Goal: Task Accomplishment & Management: Manage account settings

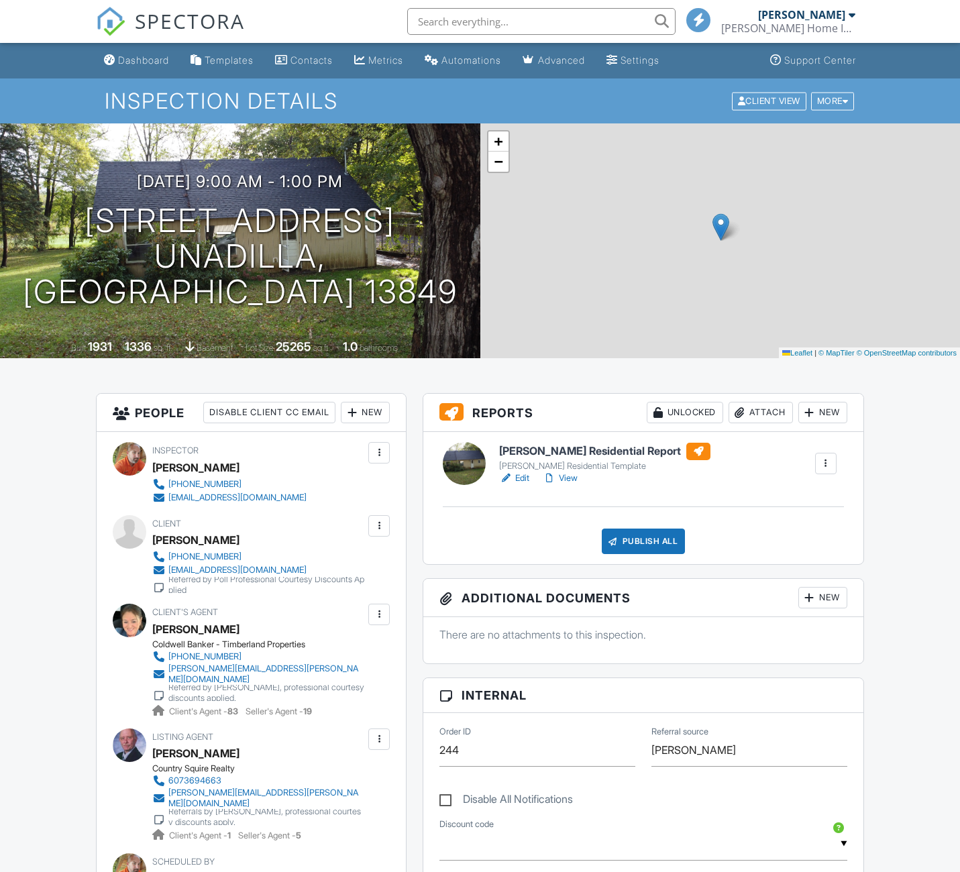
drag, startPoint x: 0, startPoint y: 0, endPoint x: 915, endPoint y: 360, distance: 983.3
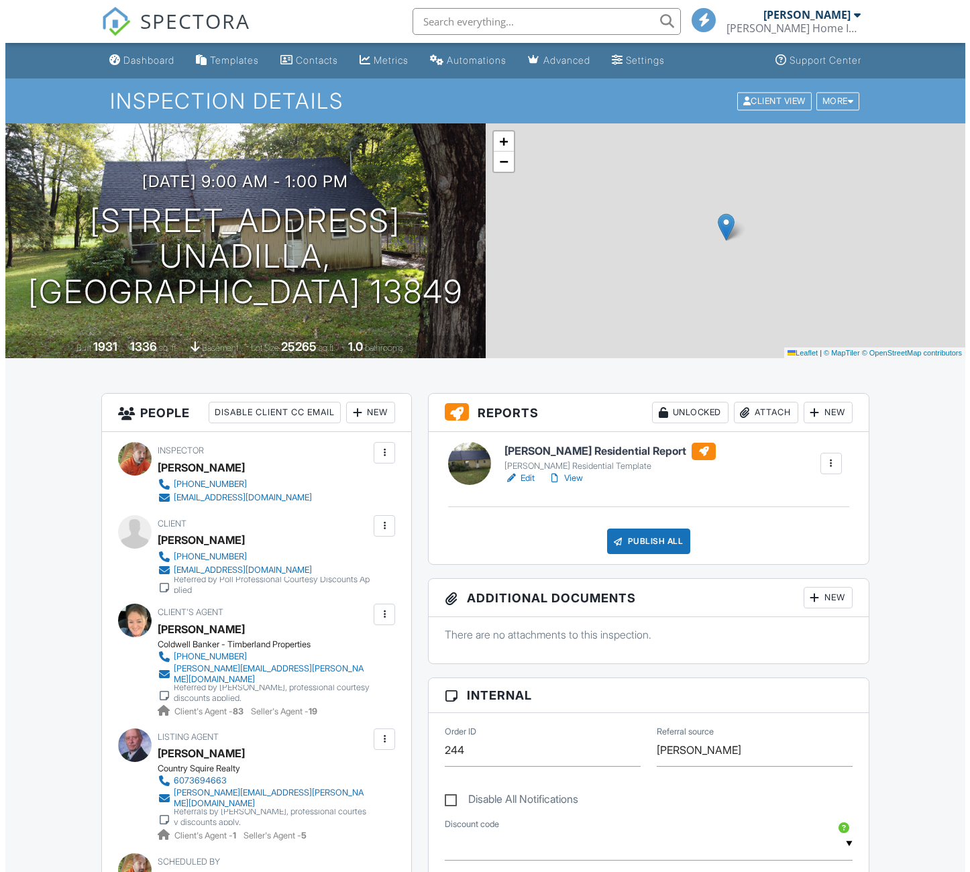
scroll to position [89, 0]
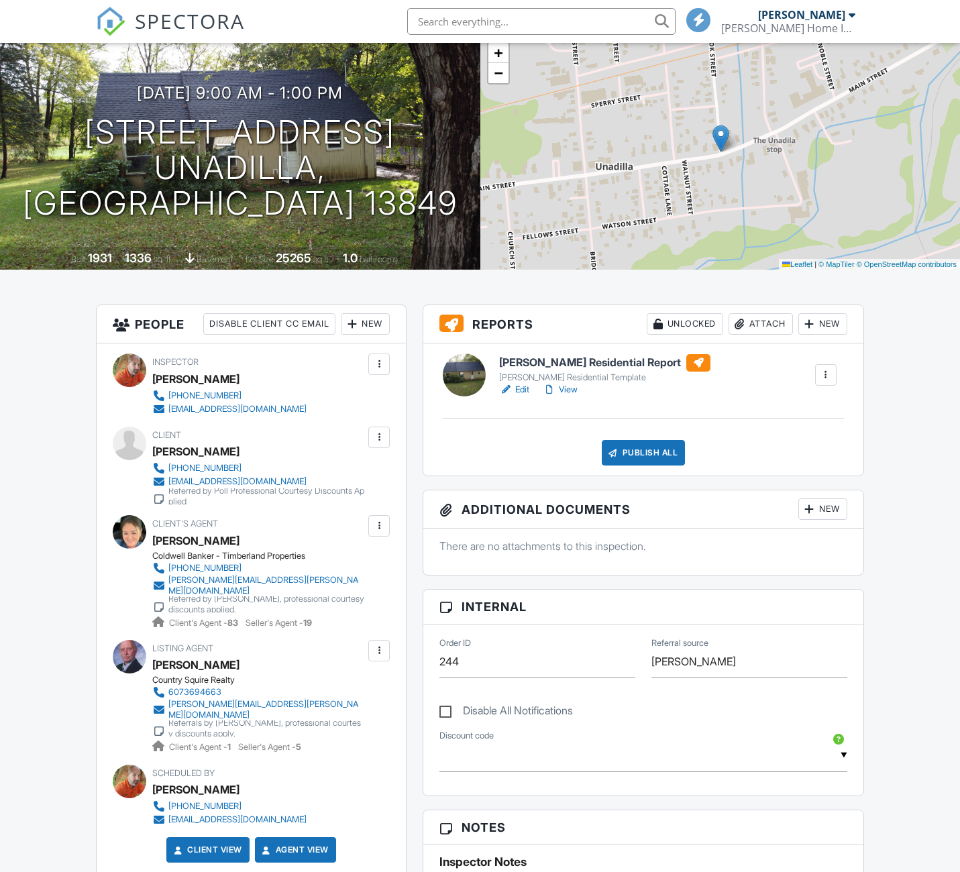
drag, startPoint x: 915, startPoint y: 360, endPoint x: 821, endPoint y: 327, distance: 99.7
click at [821, 327] on div "New" at bounding box center [822, 323] width 49 height 21
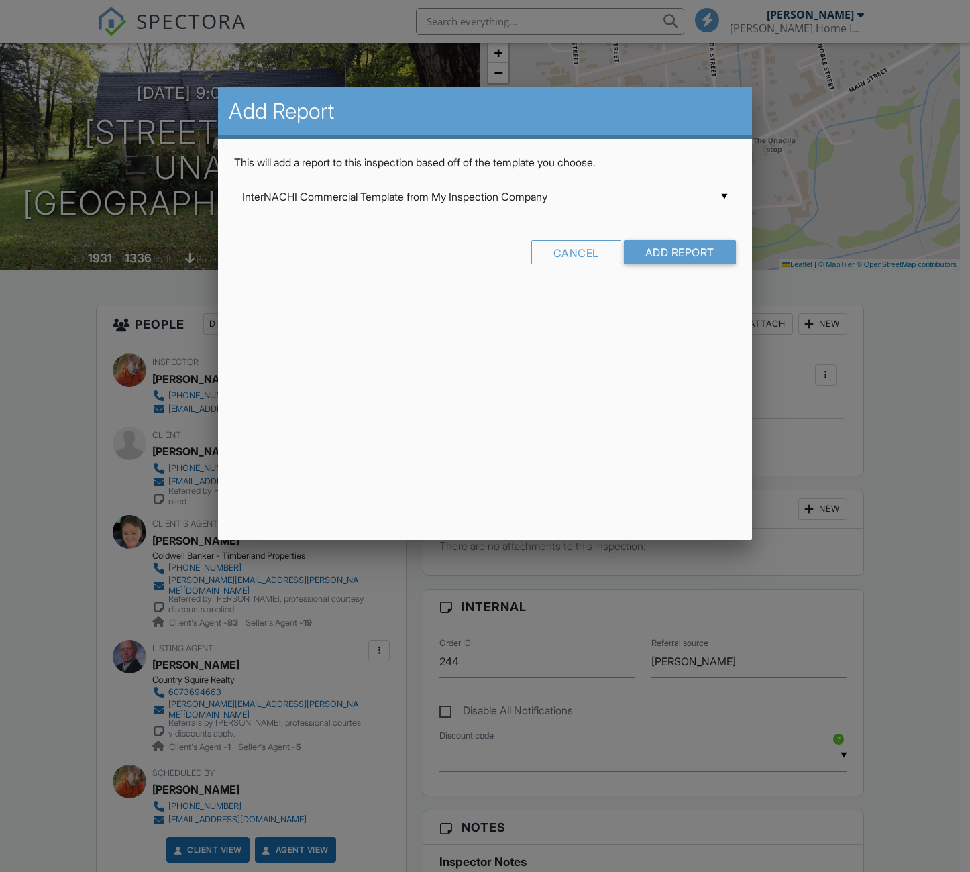
scroll to position [0, 0]
click at [332, 202] on input "InterNACHI Commercial Template from My Inspection Company" at bounding box center [484, 196] width 485 height 33
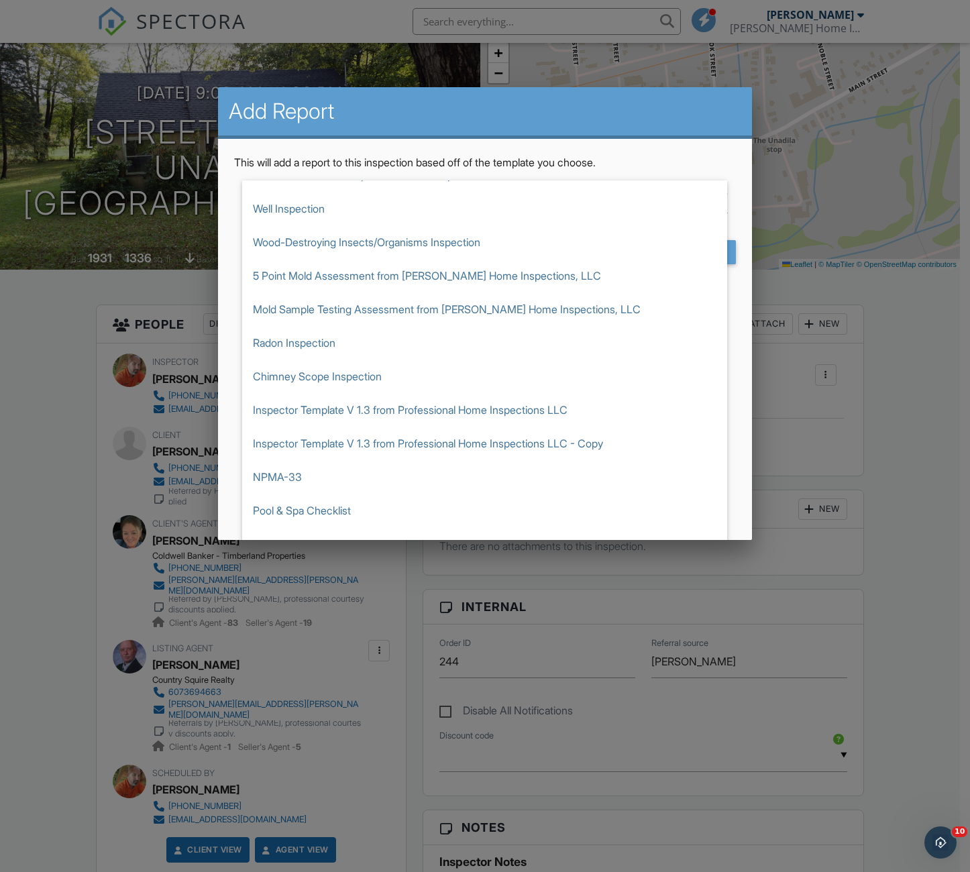
scroll to position [235, 0]
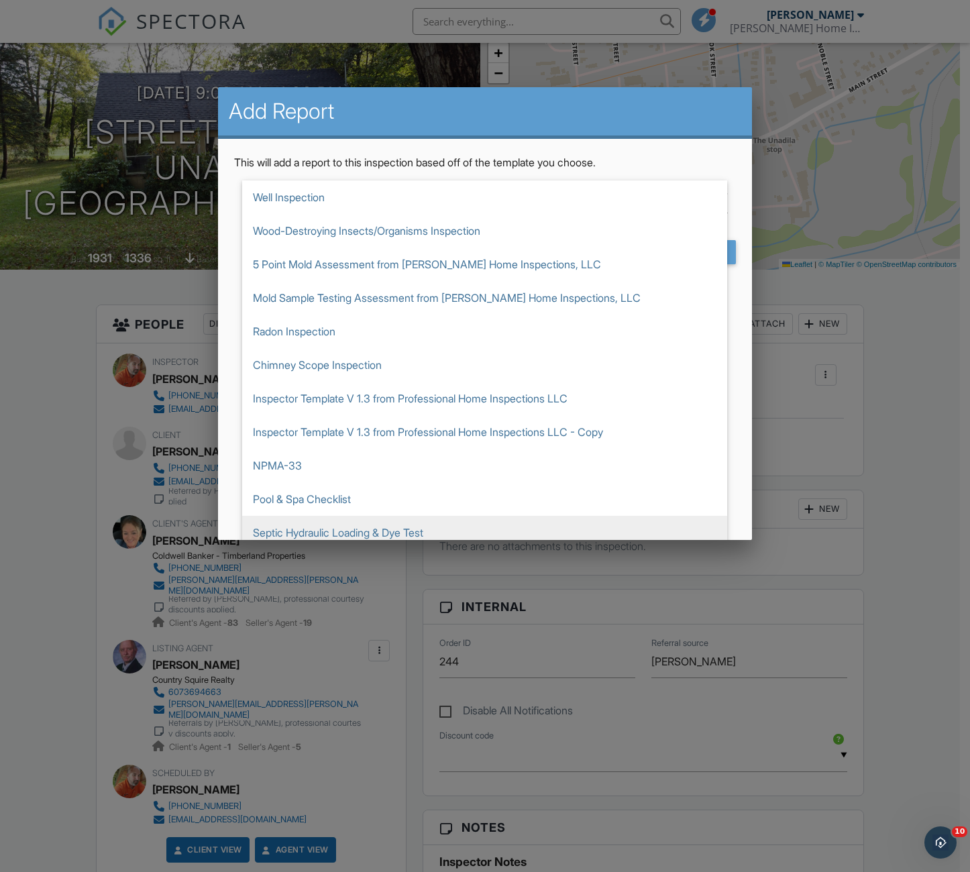
drag, startPoint x: 821, startPoint y: 327, endPoint x: 369, endPoint y: 534, distance: 497.4
click at [369, 534] on span "Septic Hydraulic Loading & Dye Test" at bounding box center [484, 533] width 485 height 34
type input "Septic Hydraulic Loading & Dye Test"
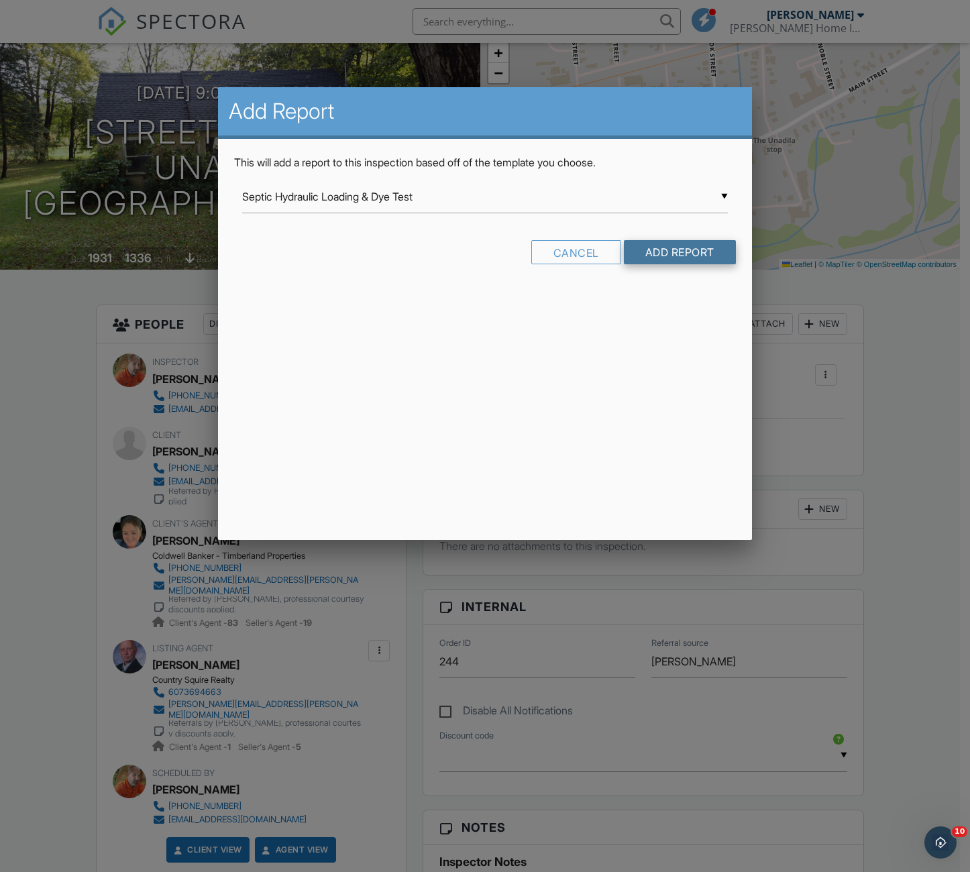
drag, startPoint x: 369, startPoint y: 534, endPoint x: 675, endPoint y: 252, distance: 416.3
click at [675, 252] on input "Add Report" at bounding box center [680, 252] width 112 height 24
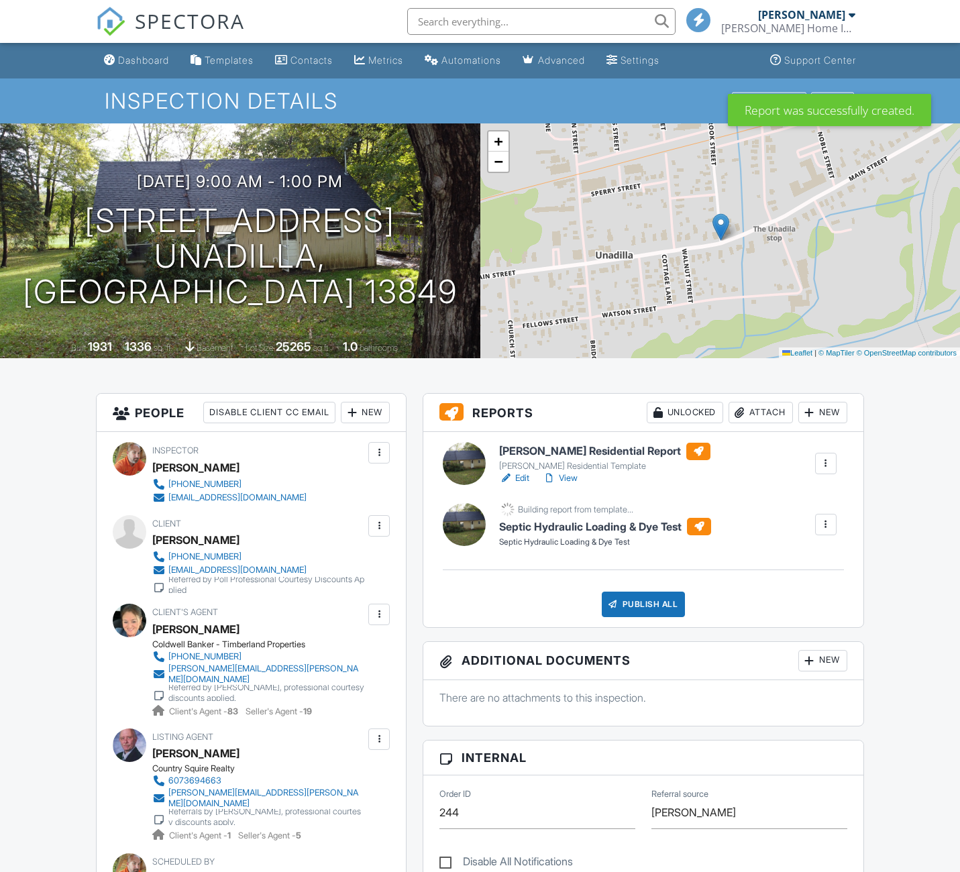
drag, startPoint x: 0, startPoint y: 0, endPoint x: 940, endPoint y: 524, distance: 1075.9
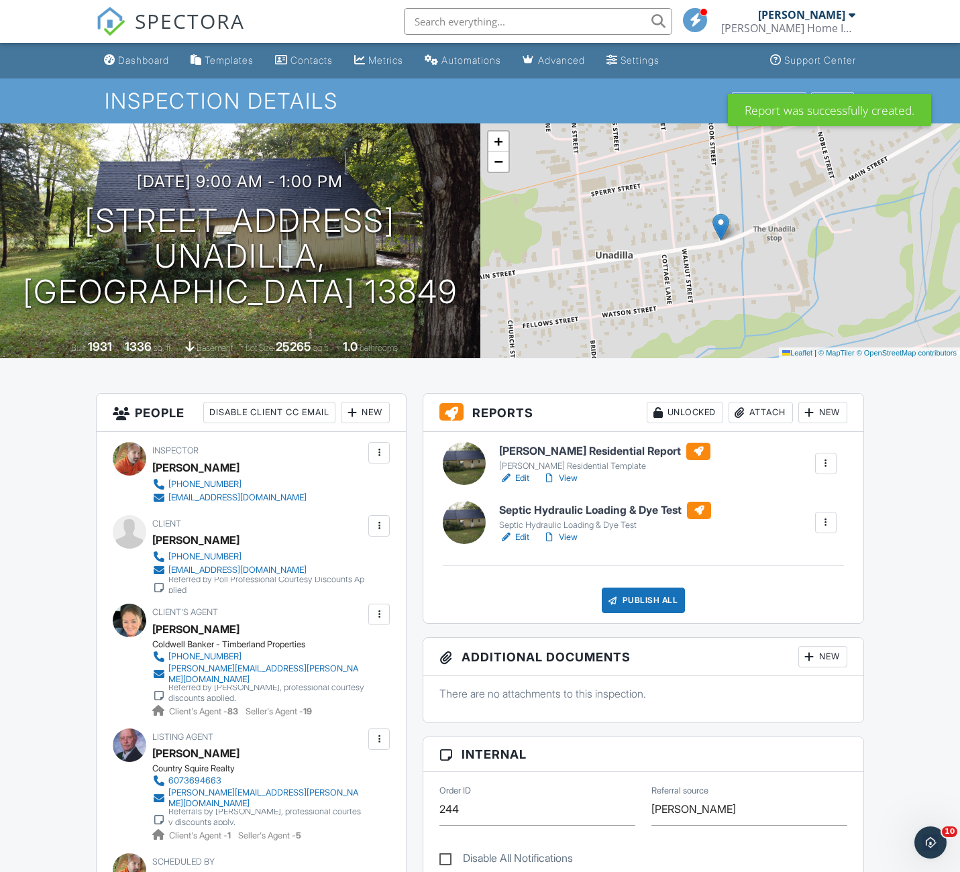
click at [523, 539] on link "Edit" at bounding box center [514, 537] width 30 height 13
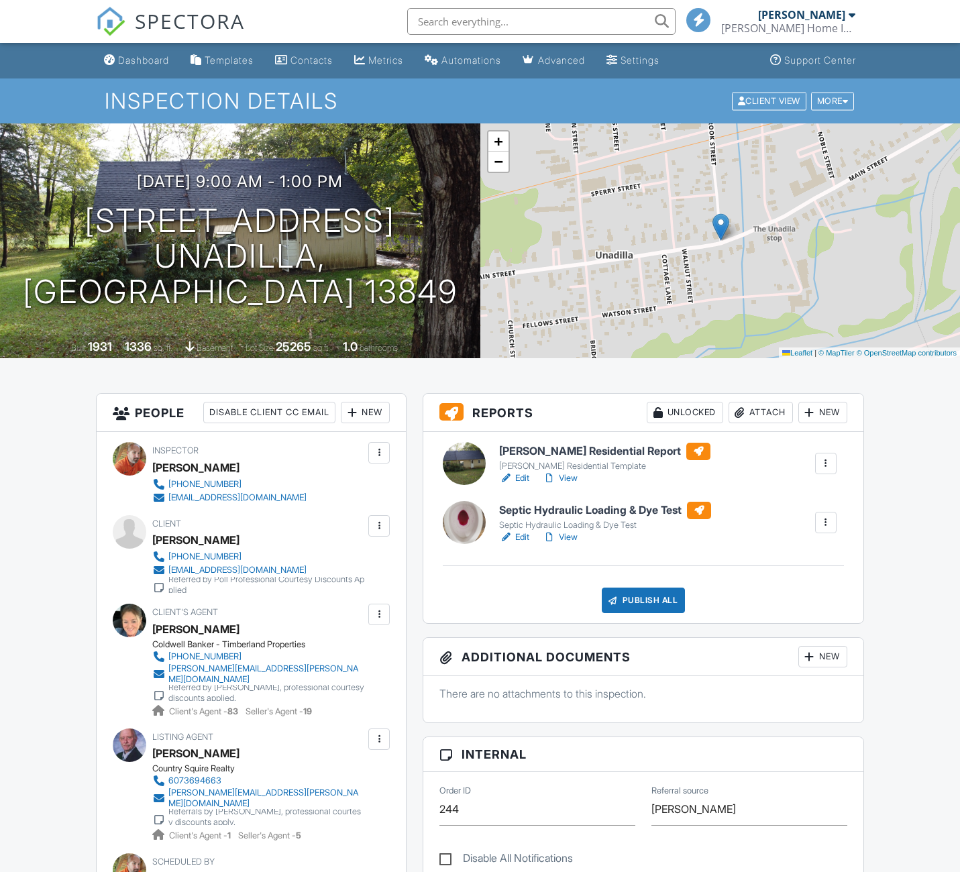
drag, startPoint x: 0, startPoint y: 0, endPoint x: 639, endPoint y: 596, distance: 873.3
click at [639, 596] on div "Publish All" at bounding box center [644, 600] width 84 height 25
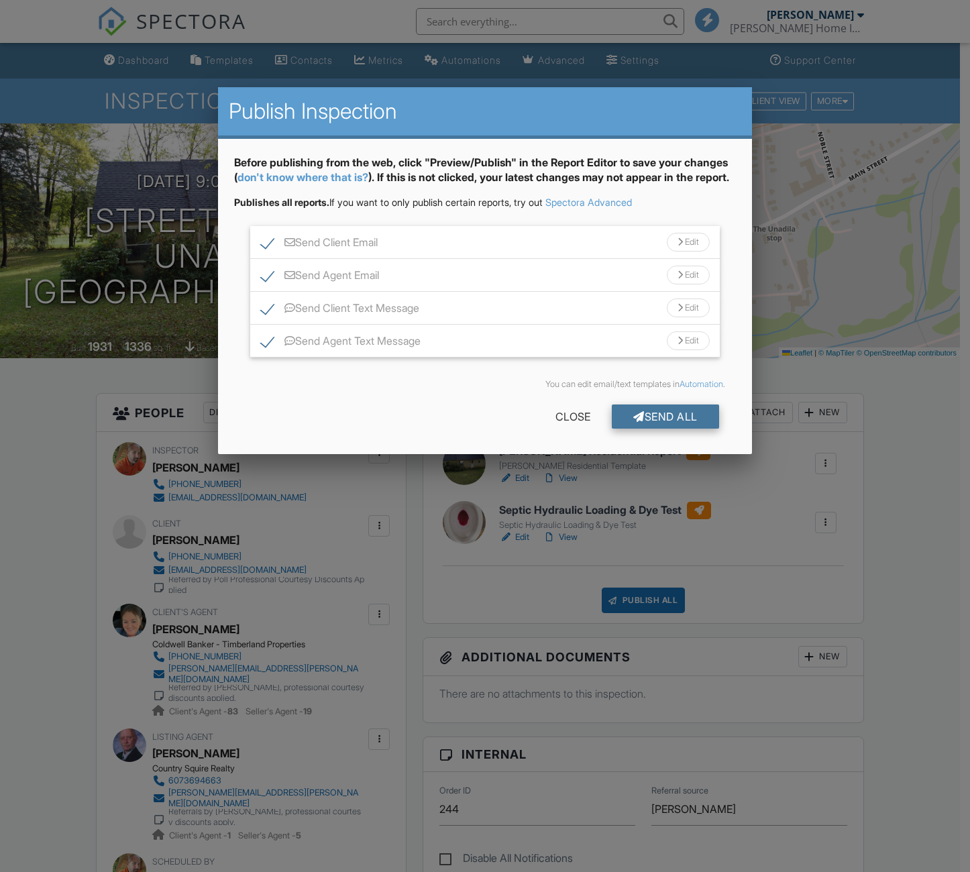
drag, startPoint x: 639, startPoint y: 596, endPoint x: 666, endPoint y: 431, distance: 166.6
click at [666, 429] on div "Send All" at bounding box center [665, 416] width 107 height 24
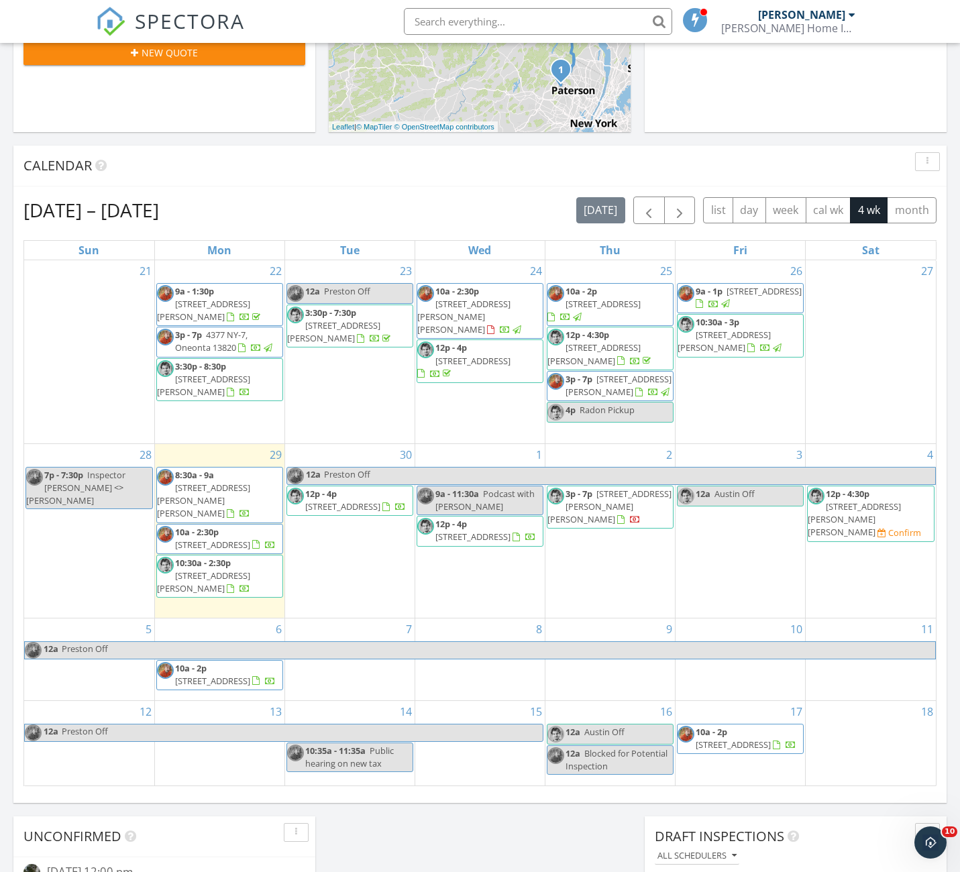
scroll to position [474, 0]
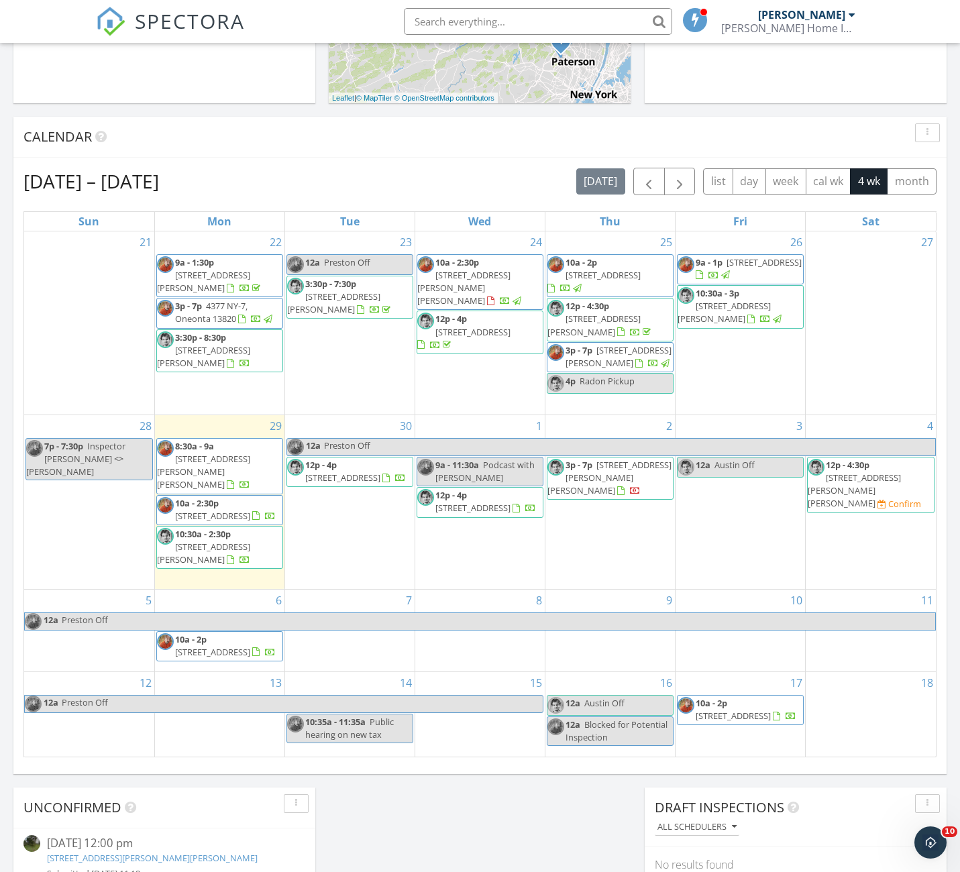
click at [225, 454] on span "[STREET_ADDRESS][PERSON_NAME][PERSON_NAME]" at bounding box center [203, 472] width 93 height 38
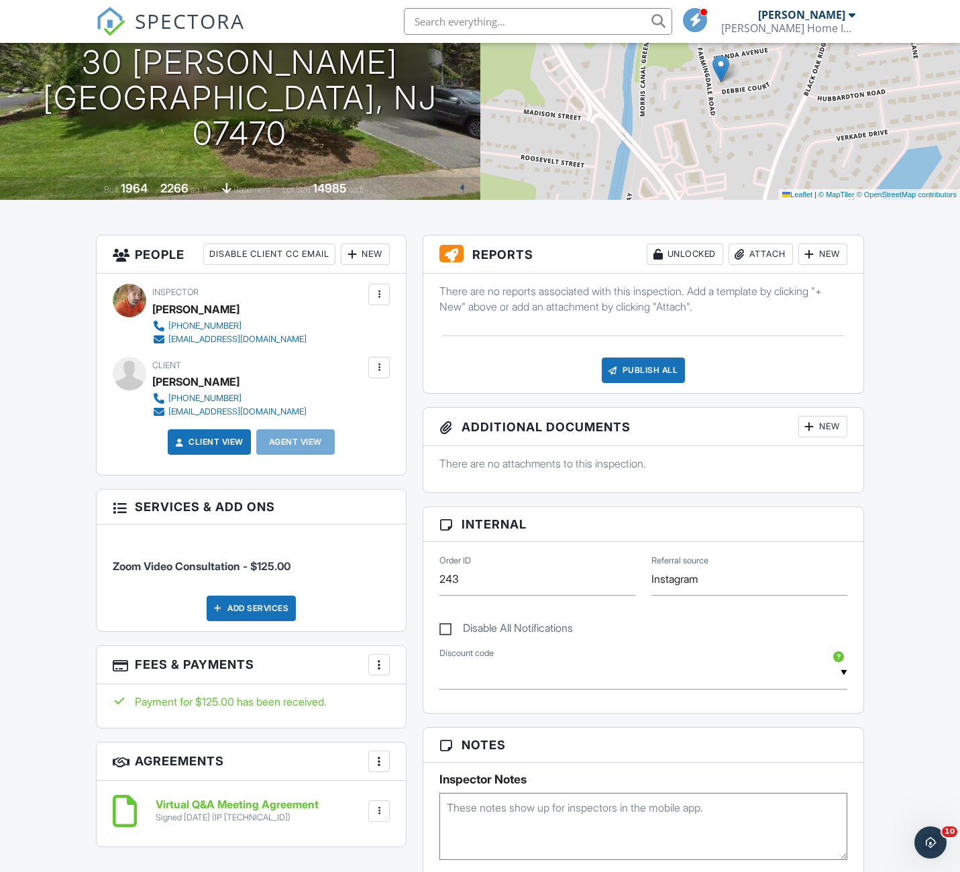
drag, startPoint x: 265, startPoint y: 392, endPoint x: 272, endPoint y: 417, distance: 26.5
click at [281, 415] on div "Client [PERSON_NAME] [PHONE_NUMBER] [EMAIL_ADDRESS][DOMAIN_NAME]" at bounding box center [261, 388] width 219 height 62
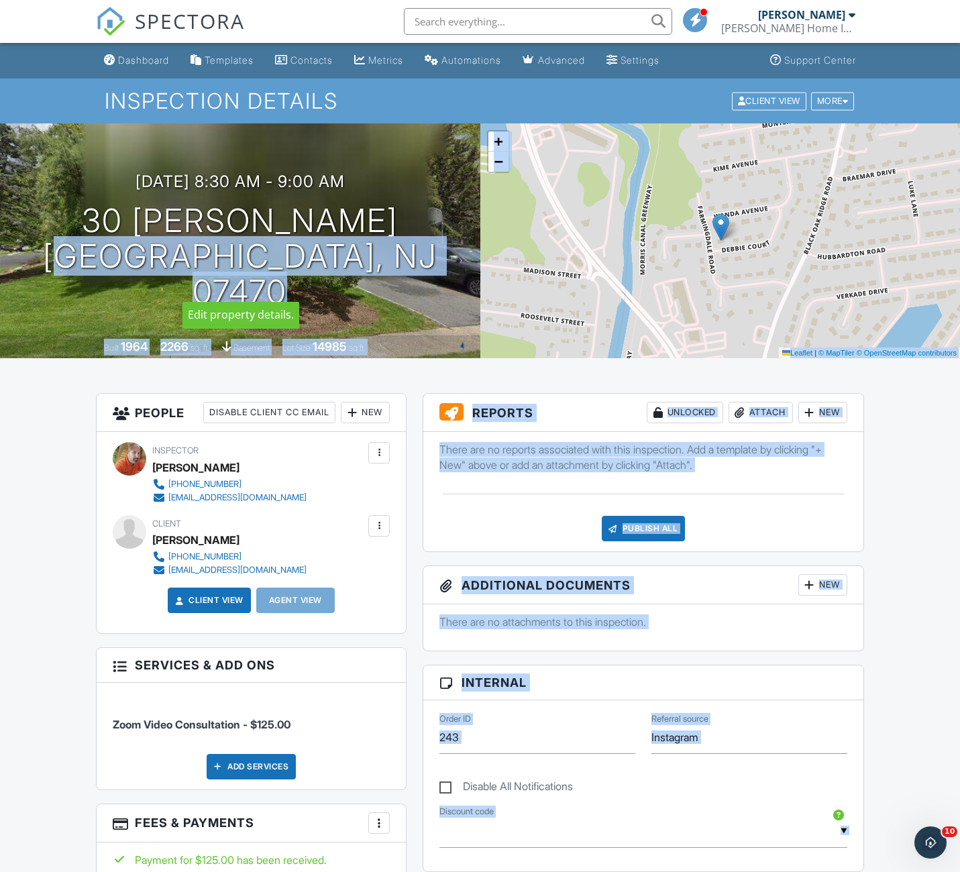
drag, startPoint x: 191, startPoint y: 278, endPoint x: 0, endPoint y: 514, distance: 303.4
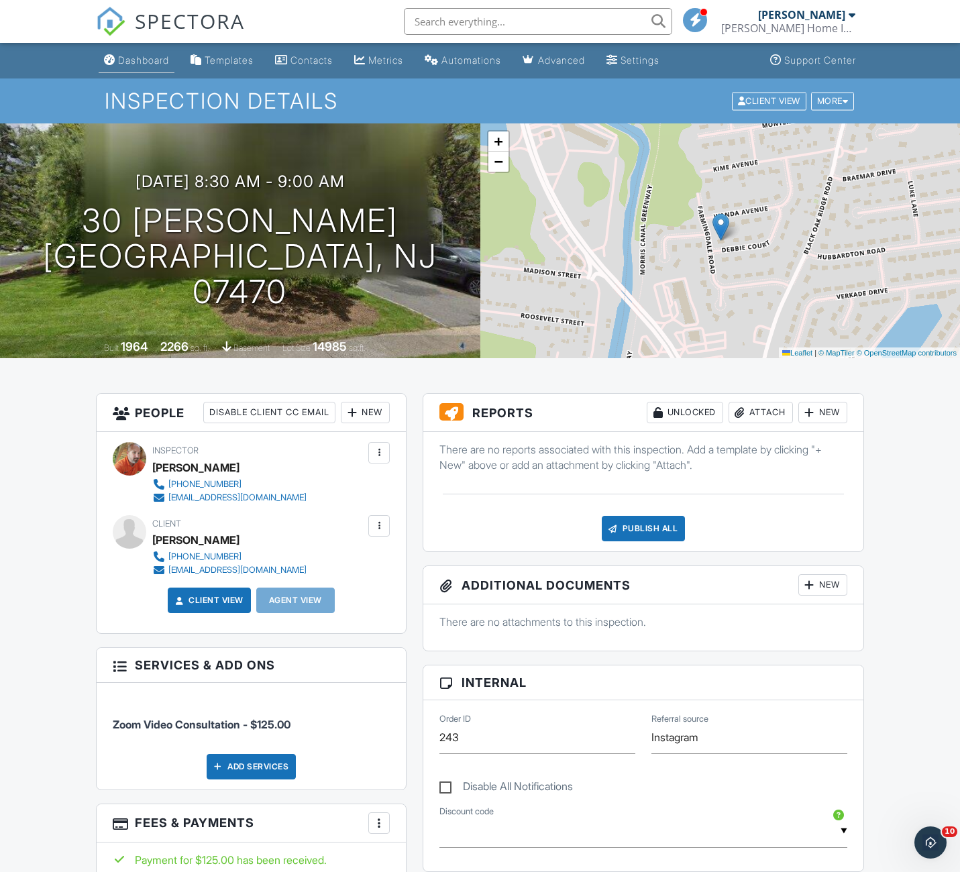
click at [147, 60] on div "Dashboard" at bounding box center [143, 59] width 51 height 11
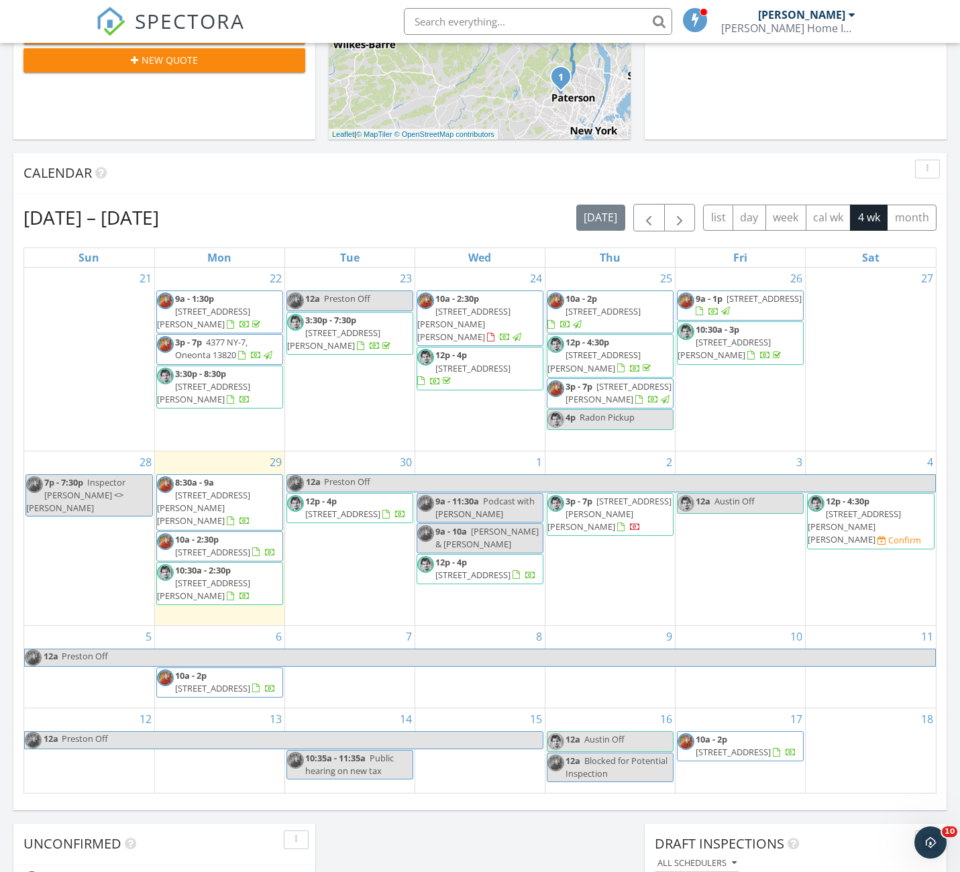
scroll to position [436, 0]
